Goal: Register for event/course

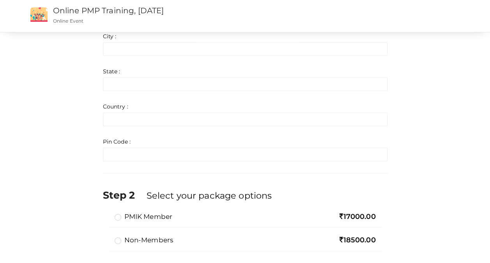
scroll to position [491, 0]
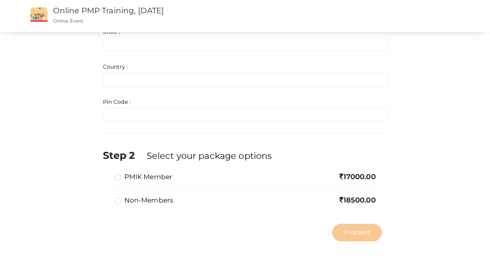
click at [164, 179] on label "PMIK Member" at bounding box center [144, 176] width 58 height 9
click at [107, 174] on input "PMIK Member" at bounding box center [107, 174] width 0 height 0
click at [166, 196] on label "Non-members" at bounding box center [144, 199] width 59 height 9
click at [107, 197] on input "Non-members" at bounding box center [107, 197] width 0 height 0
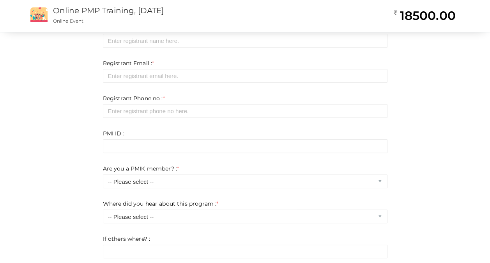
scroll to position [39, 0]
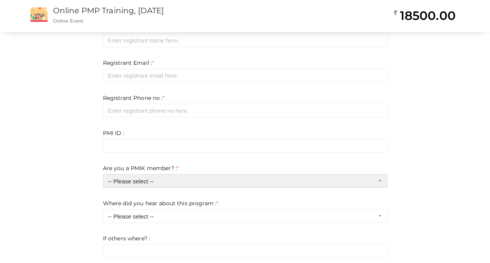
click at [238, 180] on select "-- Please select -- Yes No" at bounding box center [245, 181] width 285 height 14
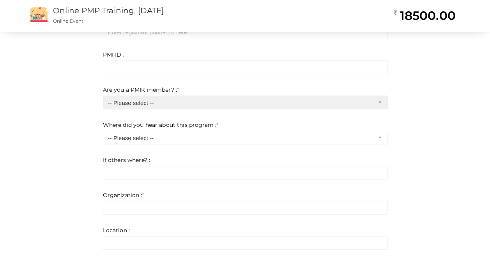
scroll to position [117, 0]
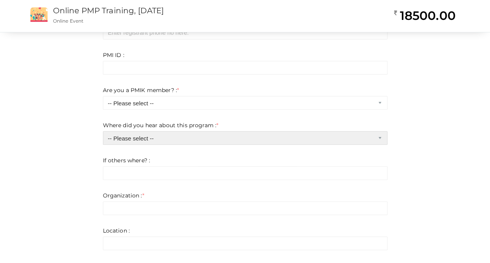
click at [243, 139] on select "-- Please select -- Chapter website Chapter emails Facebook Whatsapp Linkedin I…" at bounding box center [245, 138] width 285 height 14
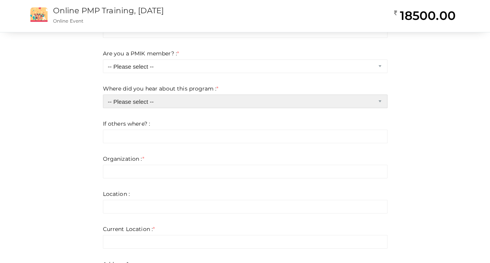
scroll to position [195, 0]
